Goal: Find specific page/section: Find specific page/section

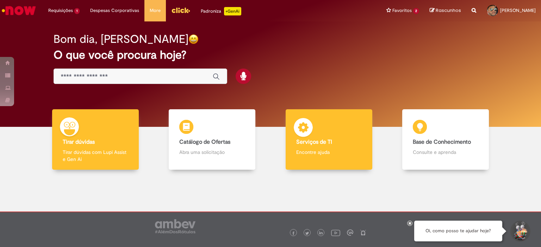
click at [333, 143] on h4 "Serviços de TI" at bounding box center [328, 142] width 65 height 6
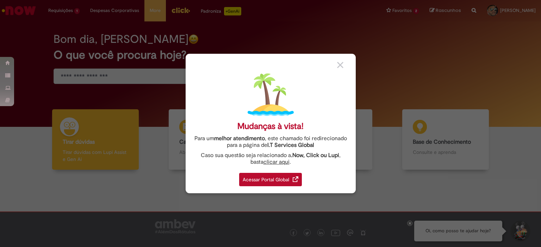
click at [261, 179] on div "Acessar Portal Global" at bounding box center [270, 179] width 63 height 13
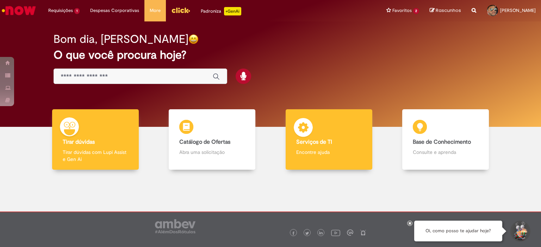
click at [313, 147] on div "Serviços de TI Serviços de TI Encontre ajuda" at bounding box center [328, 139] width 87 height 61
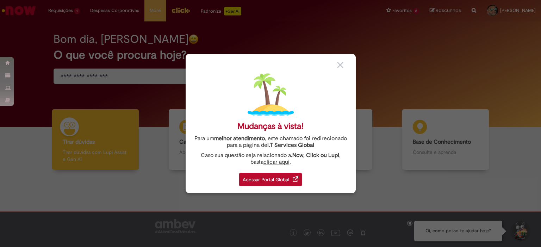
click at [280, 182] on div "Acessar Portal Global" at bounding box center [270, 179] width 63 height 13
